Goal: Task Accomplishment & Management: Manage account settings

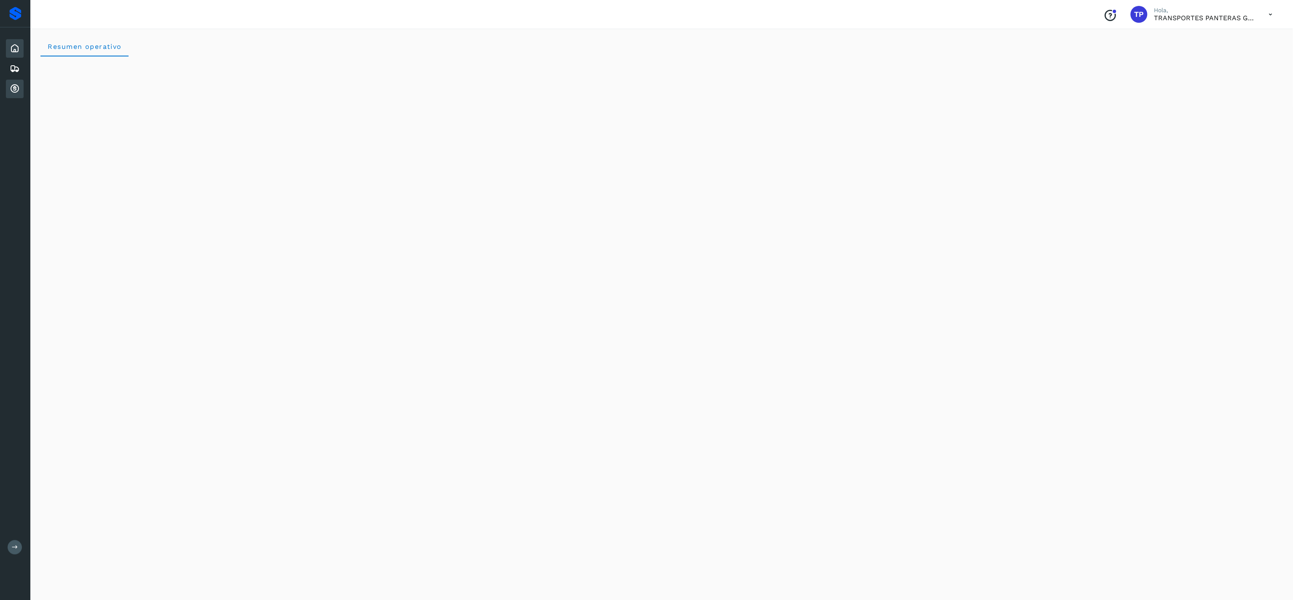
click at [21, 86] on div "Cuentas por cobrar" at bounding box center [15, 89] width 18 height 19
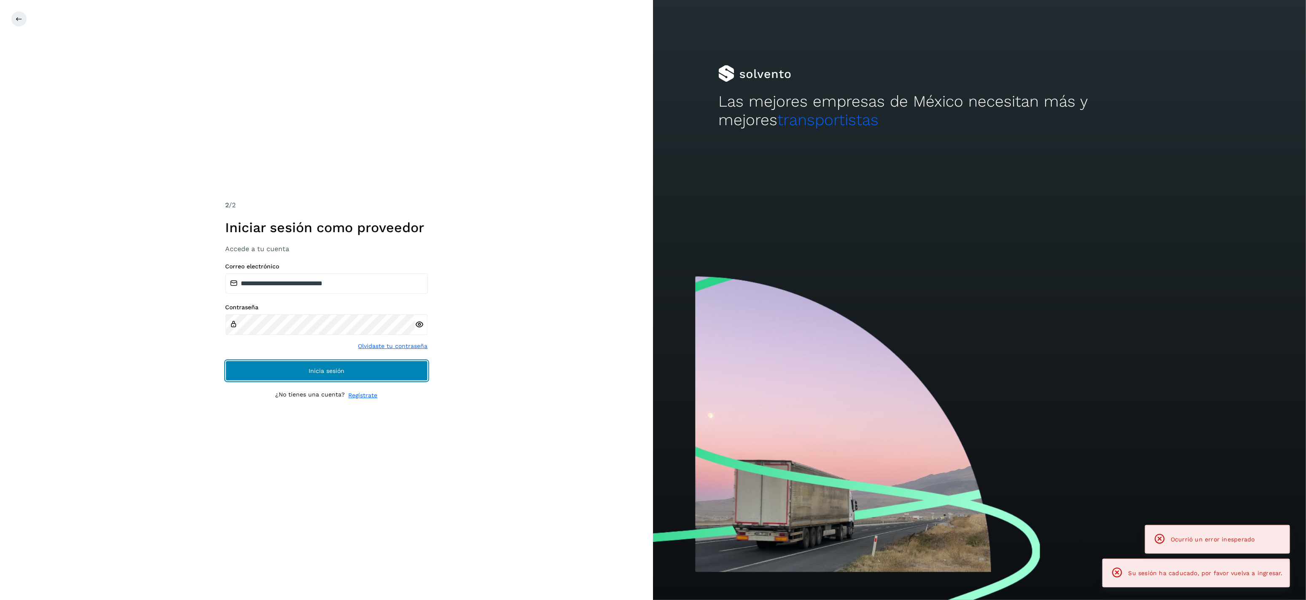
click at [346, 374] on button "Inicia sesión" at bounding box center [326, 371] width 202 height 20
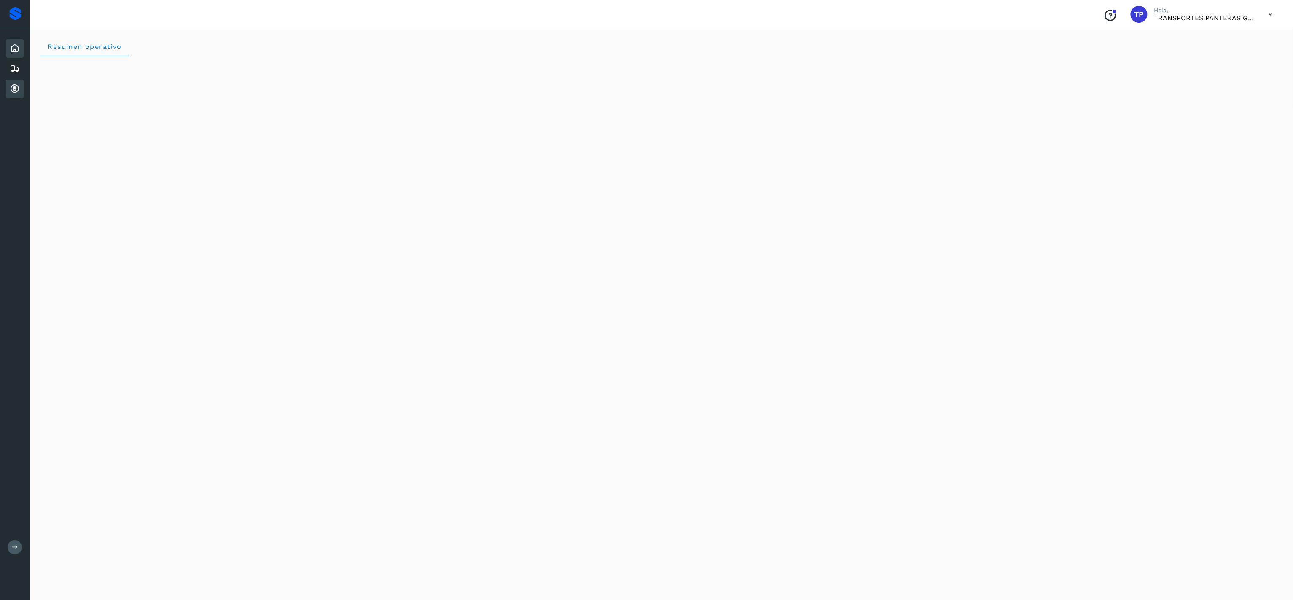
click at [19, 81] on div "Cuentas por cobrar" at bounding box center [15, 89] width 18 height 19
